Goal: Task Accomplishment & Management: Manage account settings

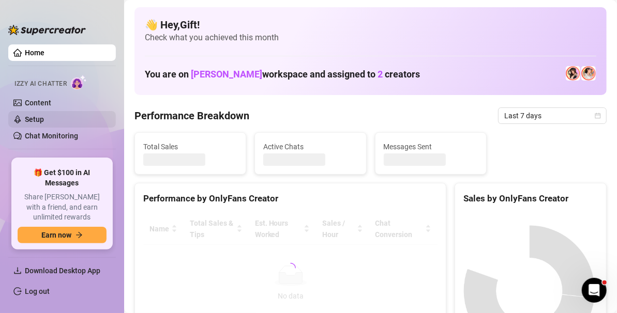
click at [34, 117] on link "Setup" at bounding box center [34, 119] width 19 height 8
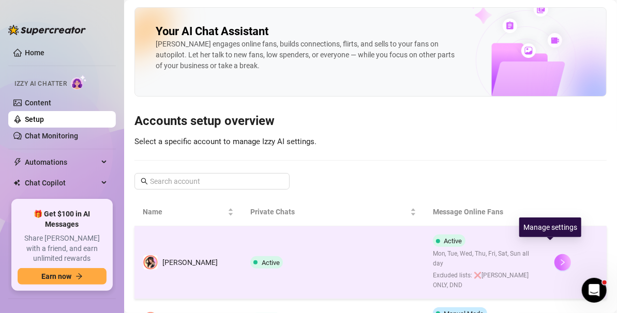
click at [559, 259] on icon "right" at bounding box center [562, 262] width 7 height 7
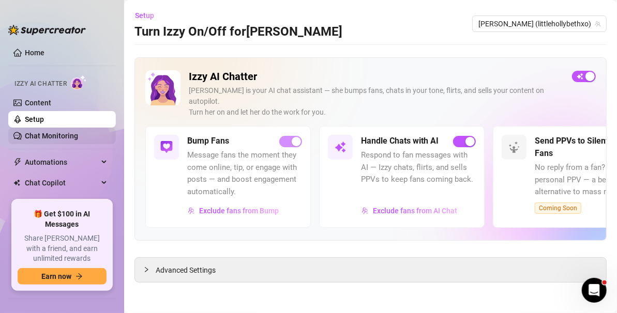
click at [78, 138] on link "Chat Monitoring" at bounding box center [51, 136] width 53 height 8
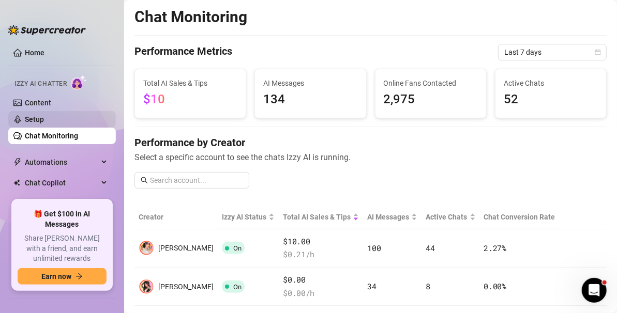
click at [44, 118] on link "Setup" at bounding box center [34, 119] width 19 height 8
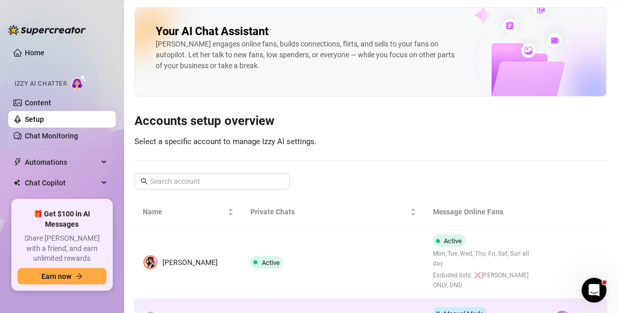
click at [457, 310] on span "Manual Mode" at bounding box center [464, 314] width 40 height 8
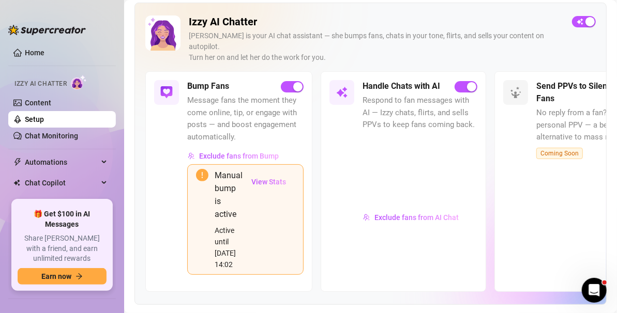
scroll to position [31, 0]
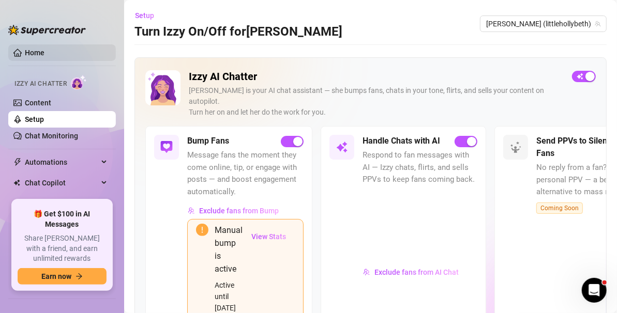
click at [44, 49] on link "Home" at bounding box center [35, 53] width 20 height 8
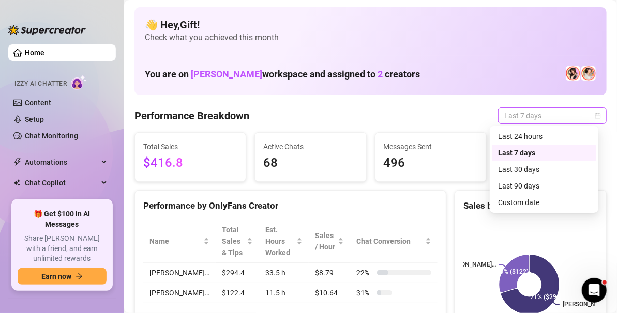
click at [588, 120] on span "Last 7 days" at bounding box center [552, 116] width 96 height 16
click at [526, 200] on div "Custom date" at bounding box center [544, 202] width 92 height 11
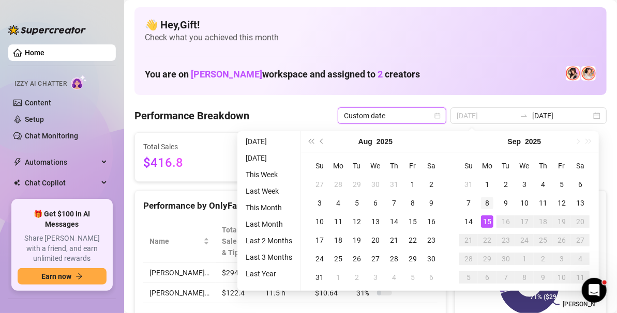
type input "2025-09-08"
click at [490, 206] on div "8" at bounding box center [487, 203] width 12 height 12
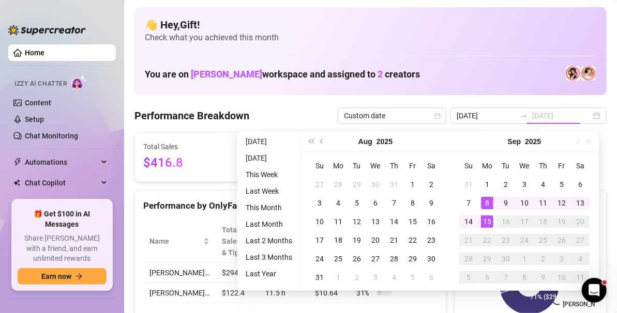
click at [485, 223] on div "15" at bounding box center [487, 222] width 12 height 12
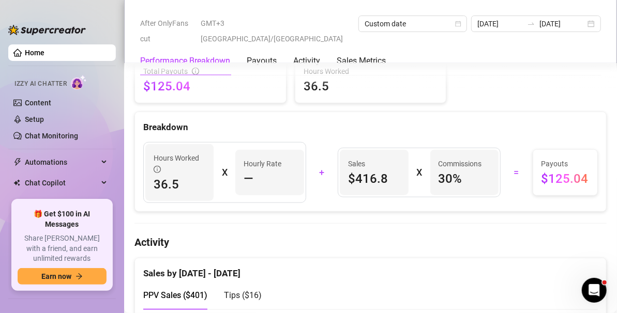
scroll to position [348, 0]
